Goal: Check status: Check status

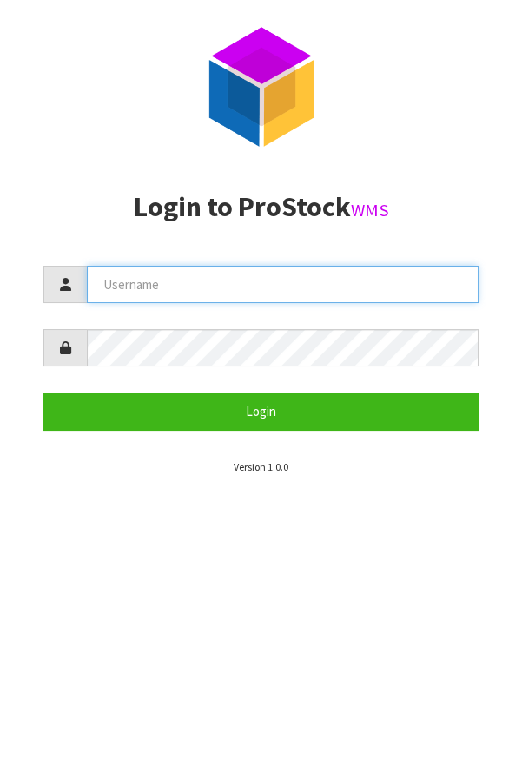
click at [380, 279] on input "text" at bounding box center [283, 284] width 392 height 37
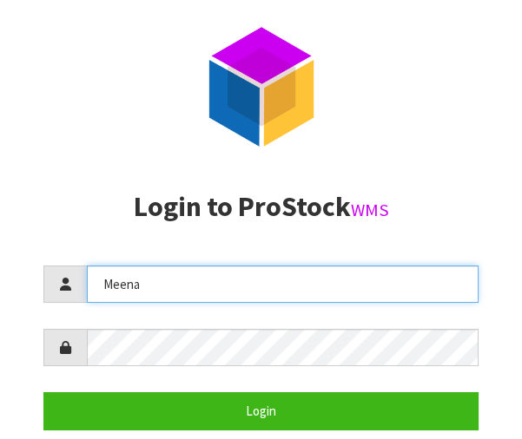
type input "Meena"
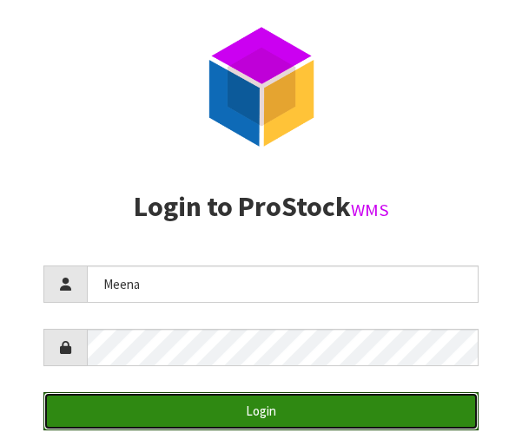
click at [330, 406] on button "Login" at bounding box center [260, 411] width 435 height 37
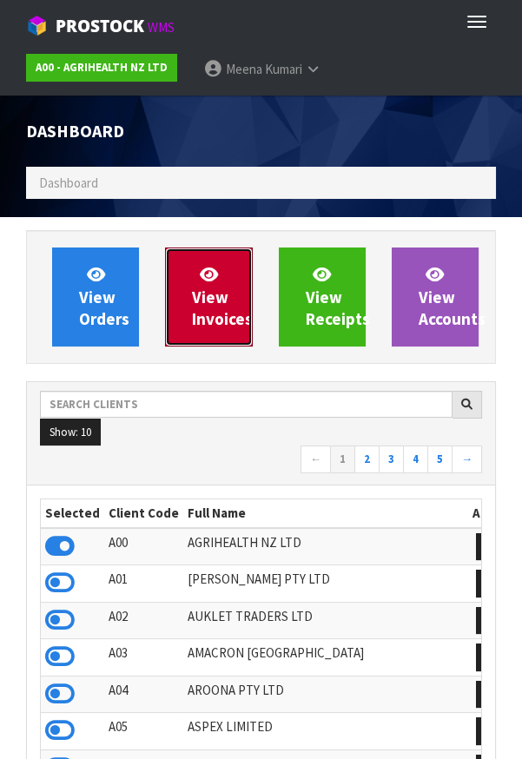
click at [178, 281] on link "View Invoices" at bounding box center [208, 297] width 87 height 99
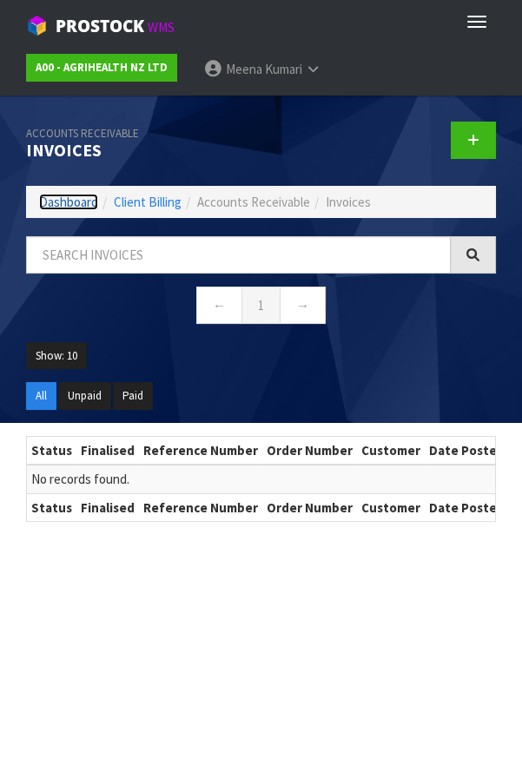
click at [76, 202] on link "Dashboard" at bounding box center [68, 202] width 59 height 17
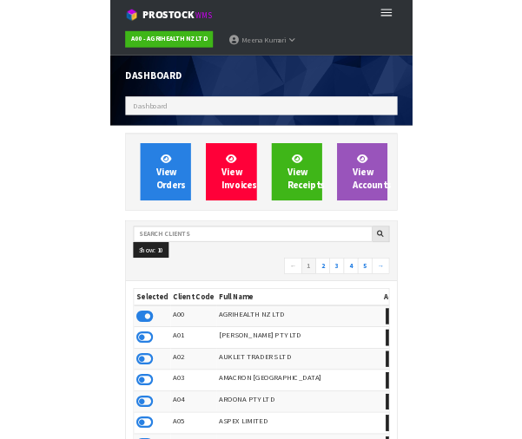
scroll to position [1367, 495]
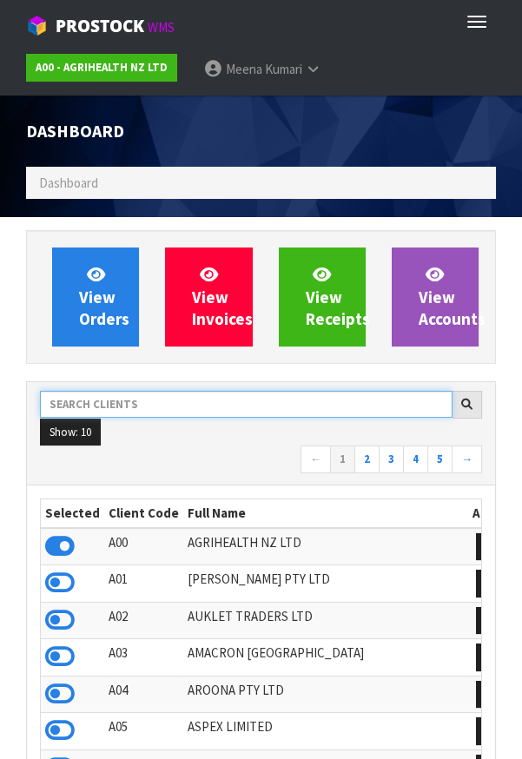
click at [193, 406] on input "text" at bounding box center [246, 404] width 413 height 27
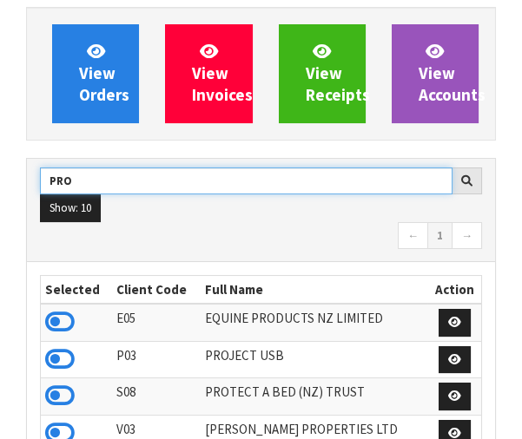
scroll to position [221, 0]
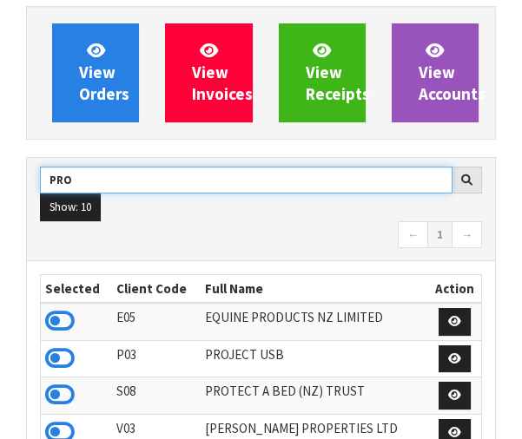
type input "PRO"
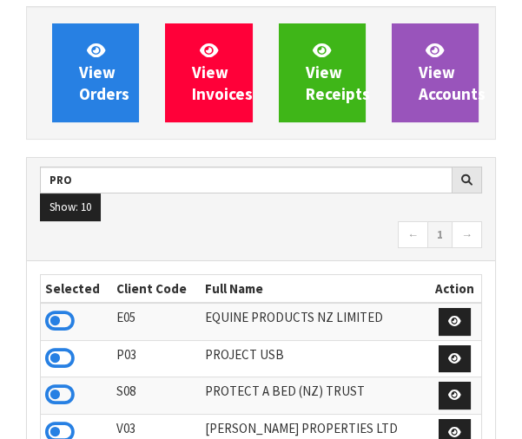
click at [70, 399] on icon at bounding box center [60, 395] width 30 height 26
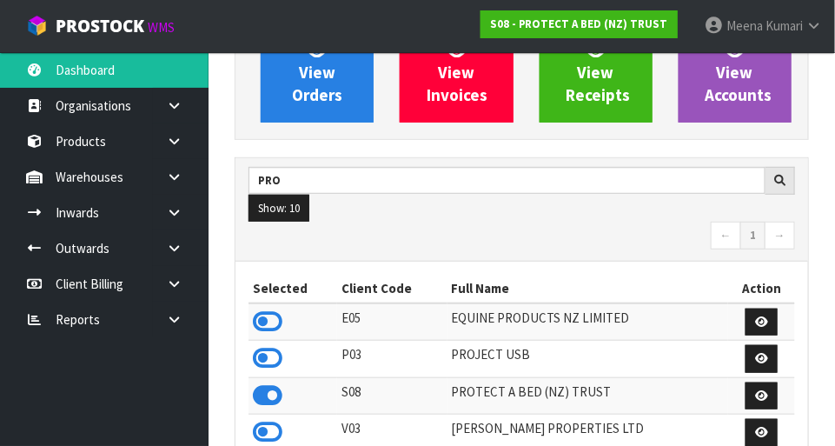
scroll to position [1370, 600]
click at [173, 181] on icon at bounding box center [174, 176] width 17 height 13
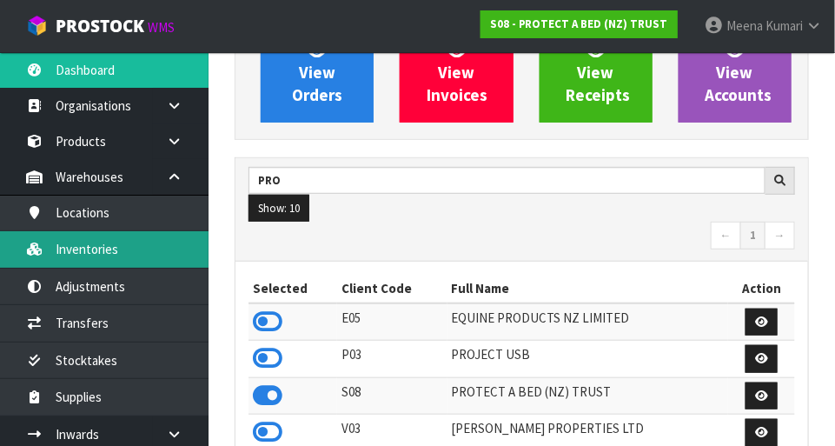
click at [140, 251] on link "Inventories" at bounding box center [104, 249] width 208 height 36
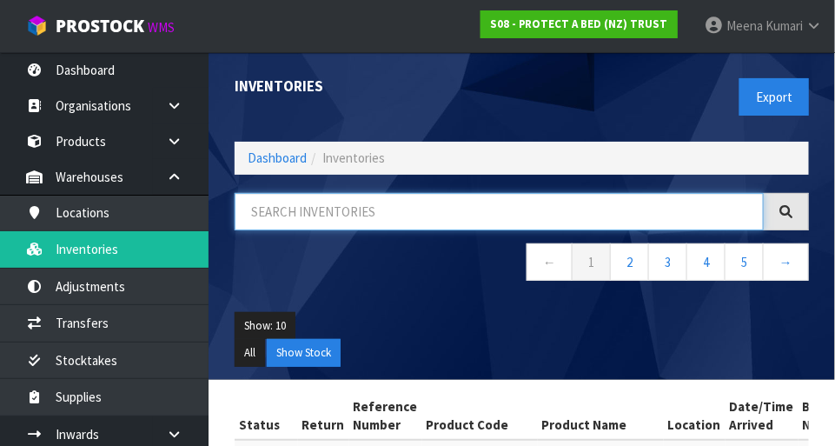
click at [373, 217] on input "text" at bounding box center [498, 211] width 529 height 37
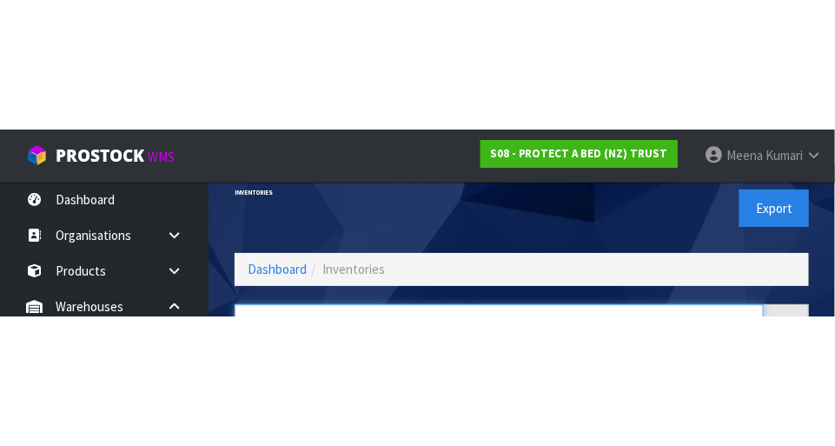
scroll to position [117, 0]
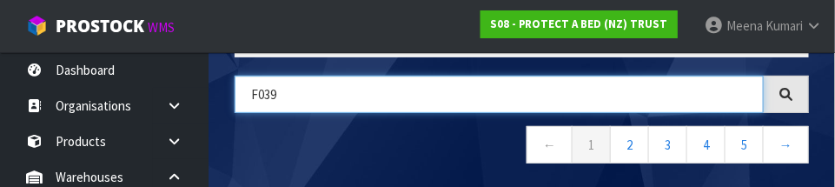
click at [254, 90] on input "F039" at bounding box center [498, 94] width 529 height 37
click at [259, 93] on input "F039" at bounding box center [498, 94] width 529 height 37
click at [353, 88] on input "F0039" at bounding box center [498, 94] width 529 height 37
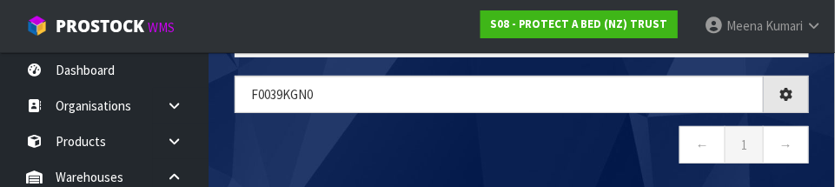
click at [521, 135] on nav "← 1 →" at bounding box center [521, 147] width 574 height 43
type input "F0039KGN0"
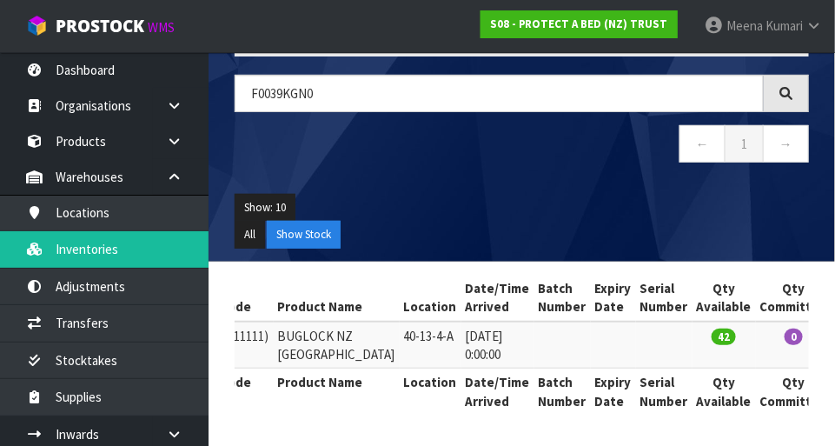
scroll to position [0, 327]
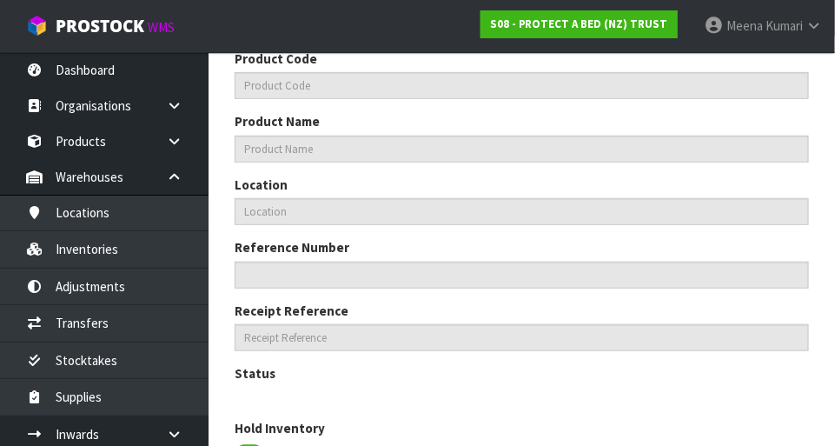
type input "F0039KGN0"
type input "BUGLOCK NZ [GEOGRAPHIC_DATA]"
type input "40-13-4-A"
type input "S08-IRY0000047"
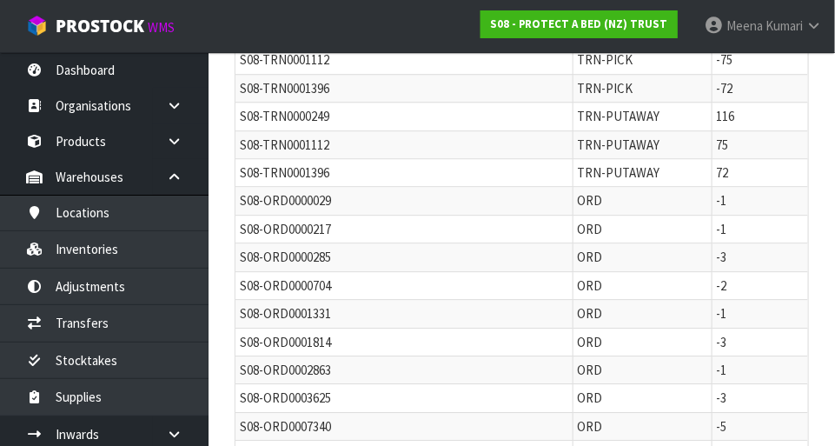
scroll to position [1156, 0]
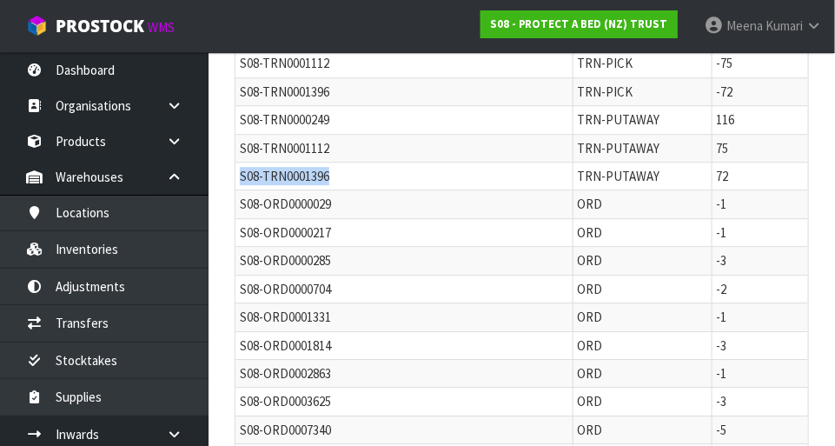
copy span "S08-TRN0001396"
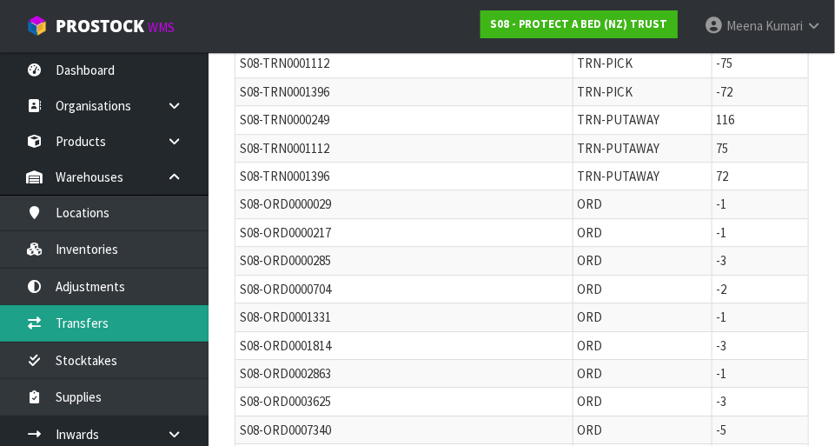
click at [129, 334] on link "Transfers" at bounding box center [104, 323] width 208 height 36
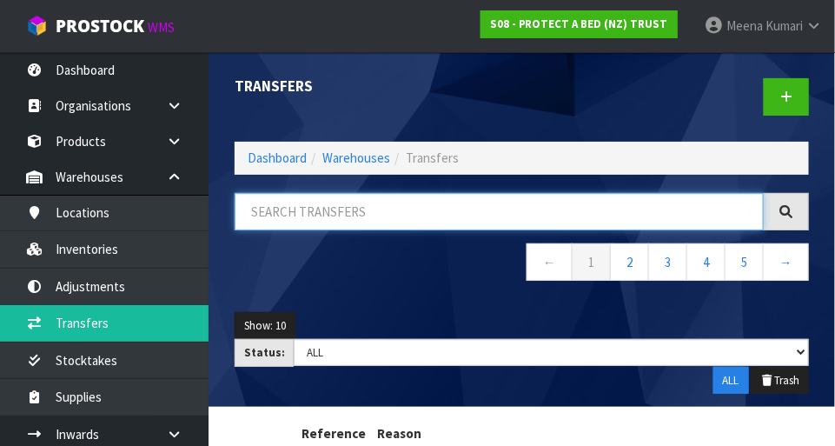
paste input "S08-TRN0001396"
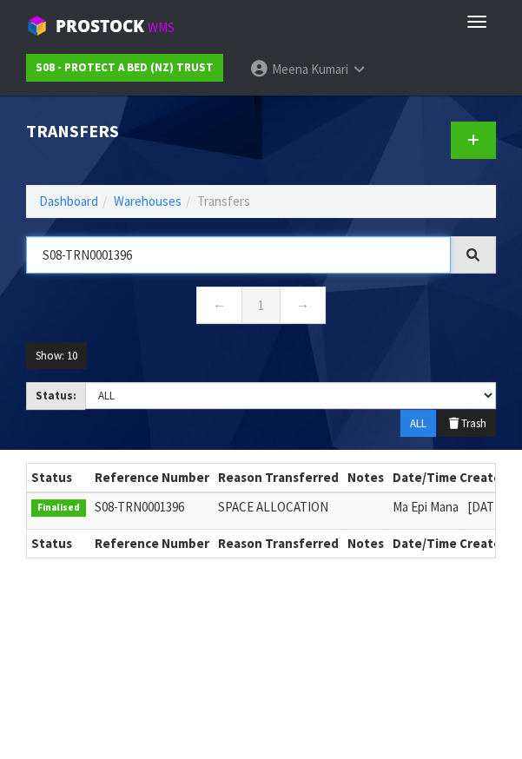
type input "S08-TRN0001396"
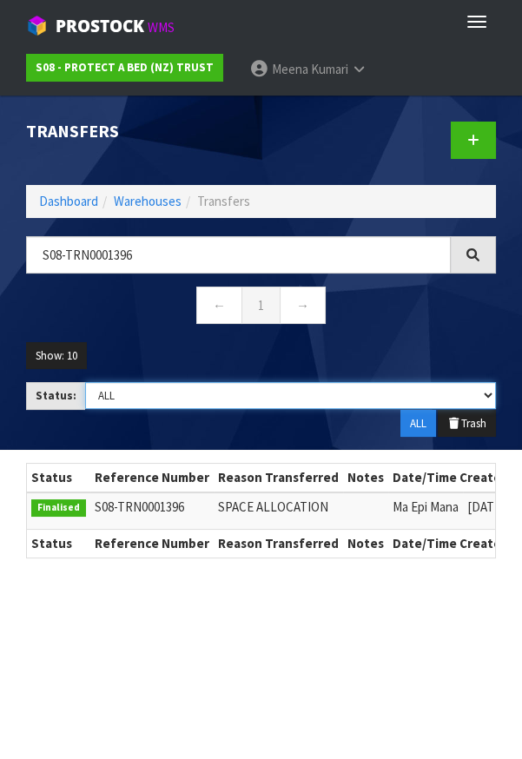
click at [116, 396] on select "Draft Pending Pick Goods Picked Finalised ALL" at bounding box center [290, 395] width 411 height 27
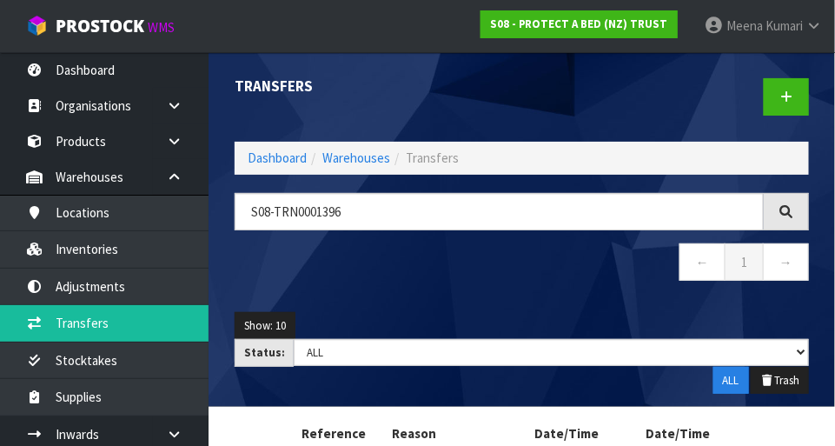
click at [430, 111] on div "Transfers" at bounding box center [371, 86] width 300 height 69
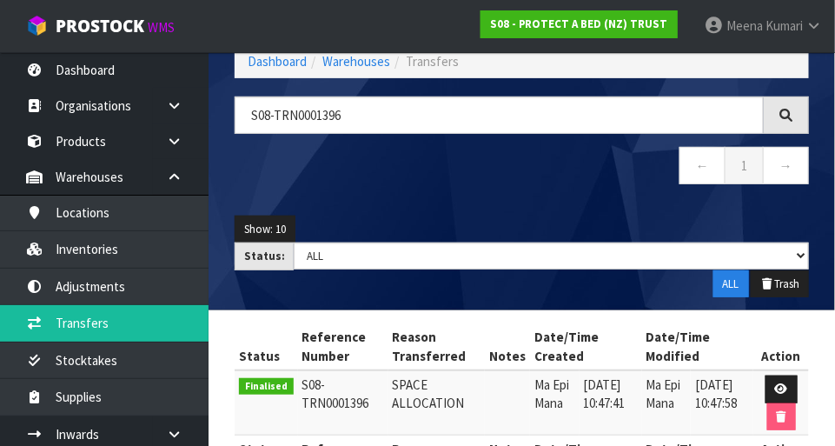
scroll to position [96, 0]
